Goal: Transaction & Acquisition: Download file/media

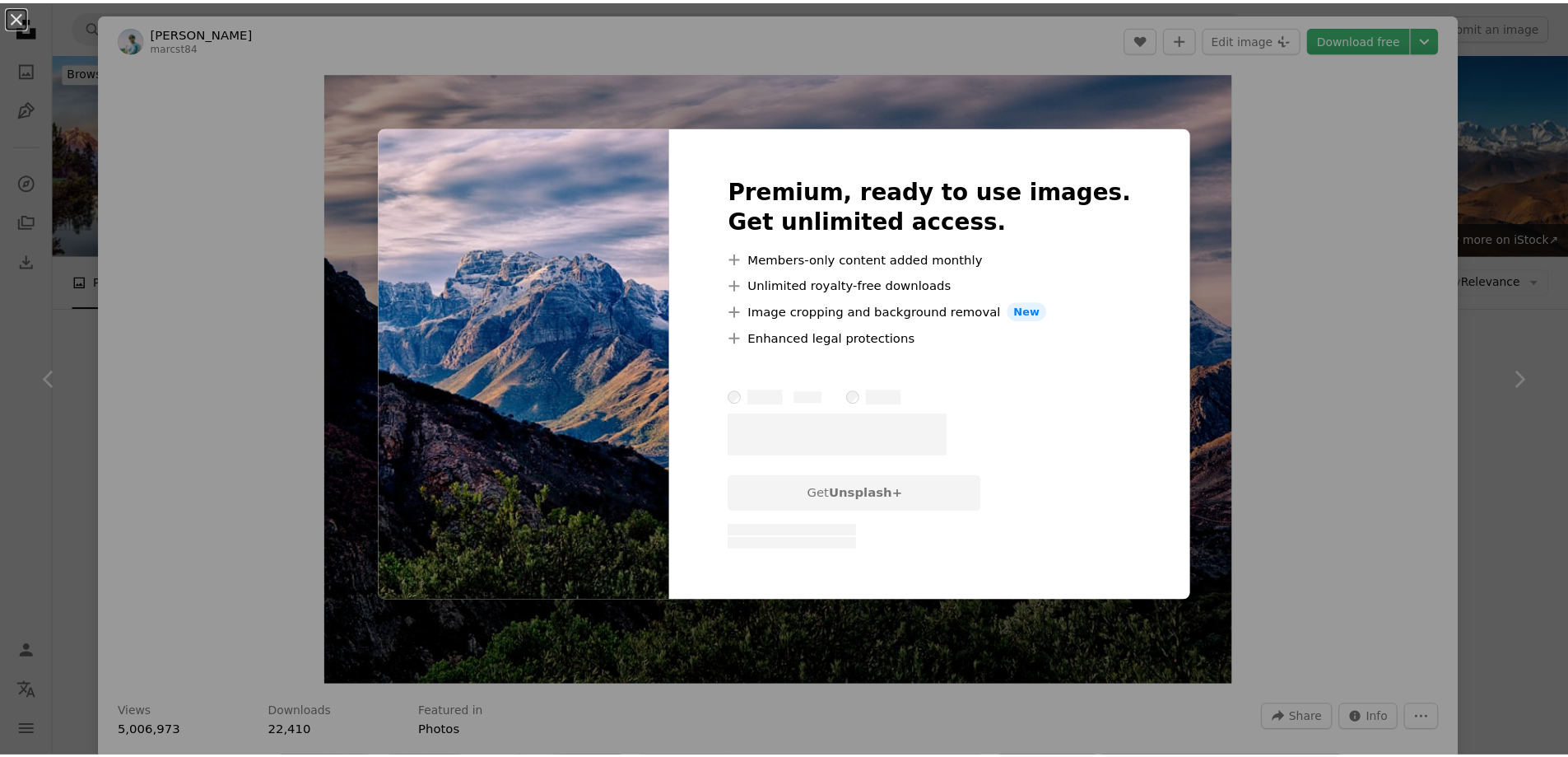
scroll to position [989, 0]
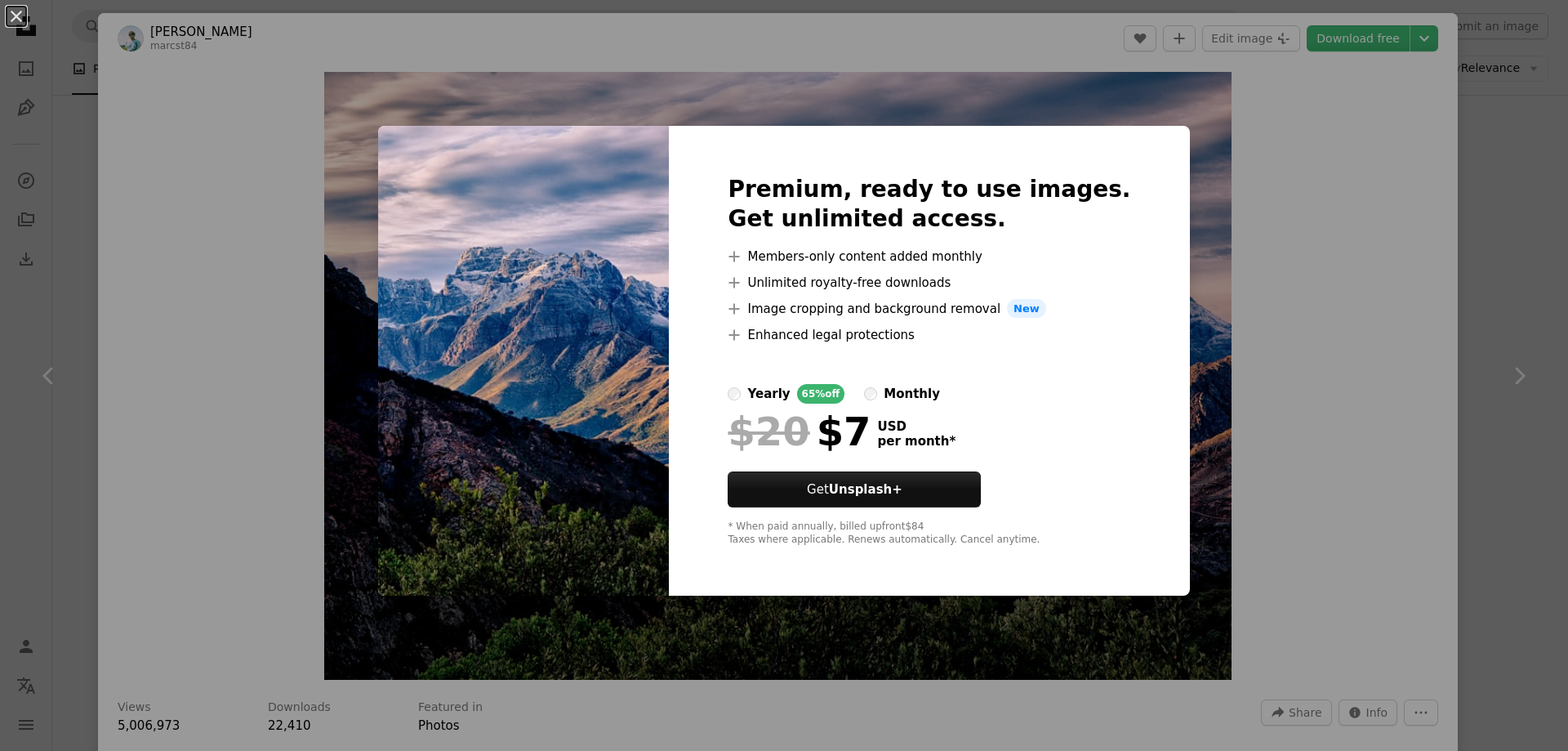
click at [1284, 180] on div "An X shape Premium, ready to use images. Get unlimited access. A plus sign Memb…" at bounding box center [784, 375] width 1568 height 751
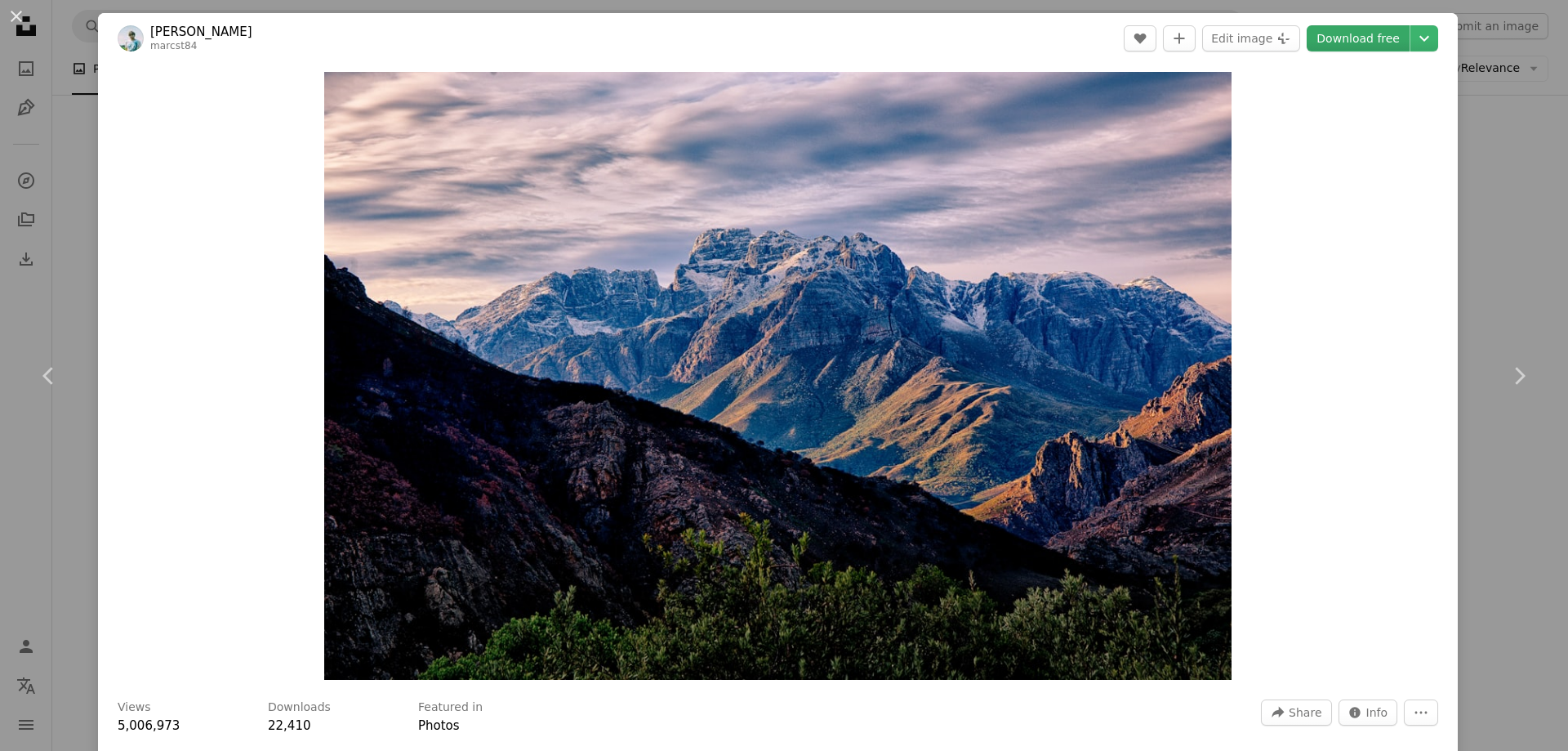
click at [1337, 40] on link "Download free" at bounding box center [1358, 39] width 103 height 26
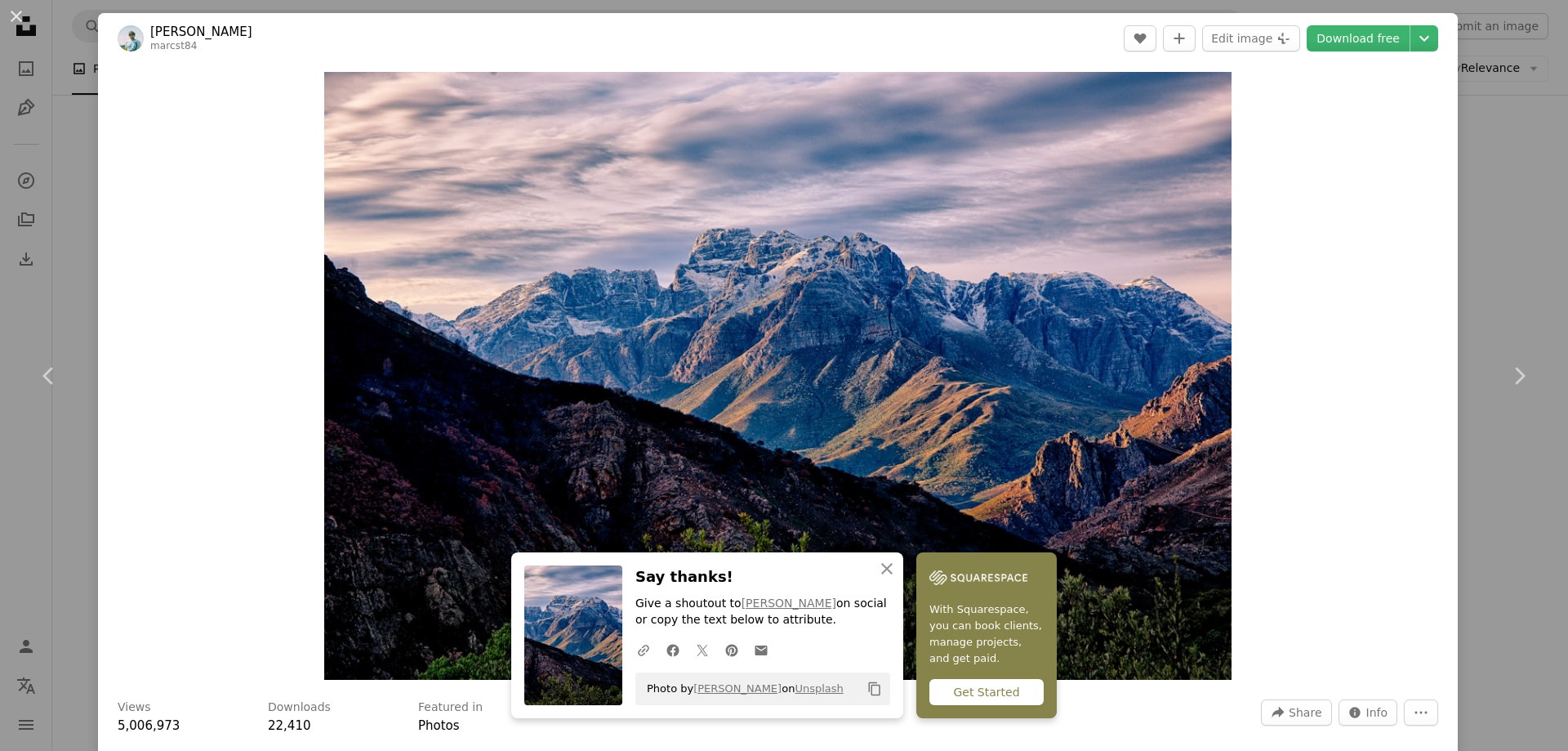
click at [1478, 85] on div "An X shape Chevron left Chevron right [PERSON_NAME] marcst84 A heart A plus sig…" at bounding box center [784, 375] width 1568 height 751
